Goal: Navigation & Orientation: Find specific page/section

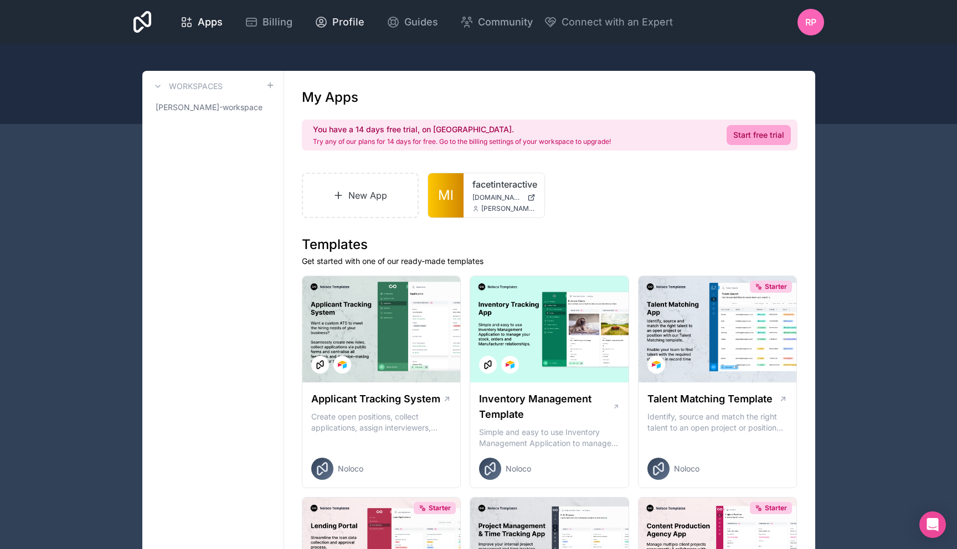
click at [338, 24] on span "Profile" at bounding box center [348, 22] width 32 height 16
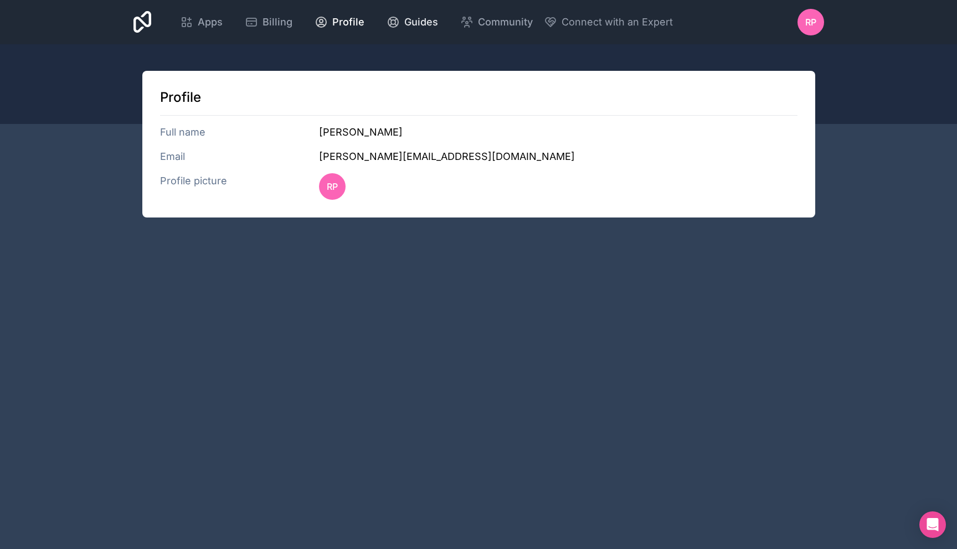
click at [412, 27] on span "Guides" at bounding box center [421, 22] width 34 height 16
click at [209, 16] on span "Apps" at bounding box center [210, 22] width 25 height 16
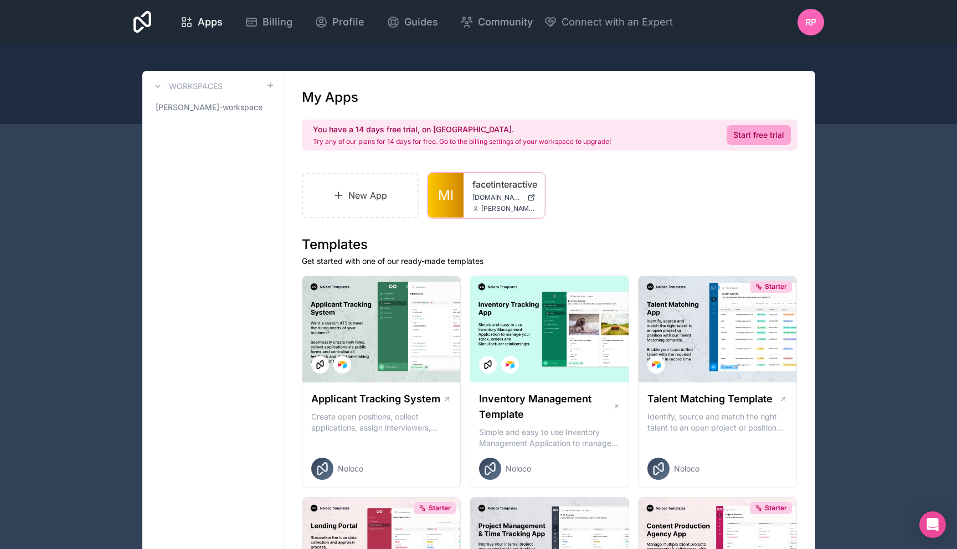
click at [482, 176] on div "facetinteractive [DOMAIN_NAME] [PERSON_NAME][EMAIL_ADDRESS][DOMAIN_NAME]" at bounding box center [503, 195] width 81 height 44
click at [457, 190] on link "Ml" at bounding box center [445, 195] width 35 height 44
